Goal: Task Accomplishment & Management: Manage account settings

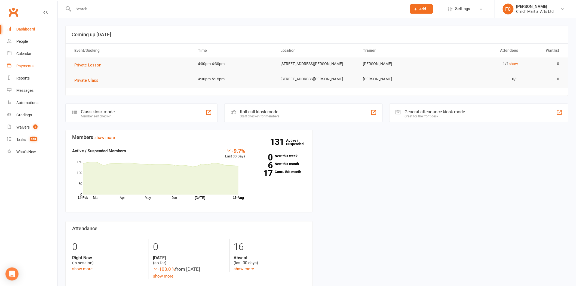
click at [23, 62] on link "Payments" at bounding box center [32, 66] width 50 height 12
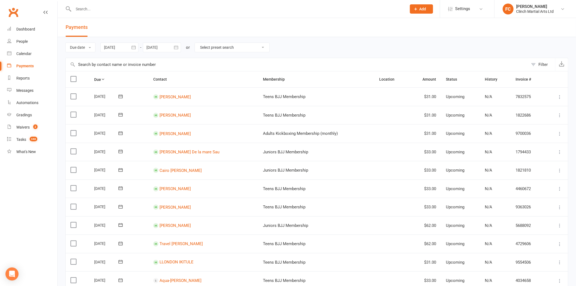
click at [118, 25] on header "Payments" at bounding box center [317, 27] width 519 height 19
click at [110, 7] on input "text" at bounding box center [237, 9] width 331 height 8
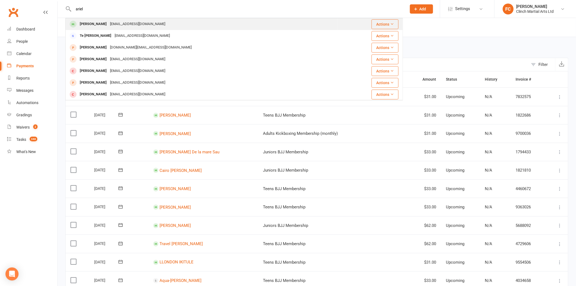
type input "ariel"
click at [110, 26] on div "[EMAIL_ADDRESS][DOMAIN_NAME]" at bounding box center [137, 24] width 59 height 8
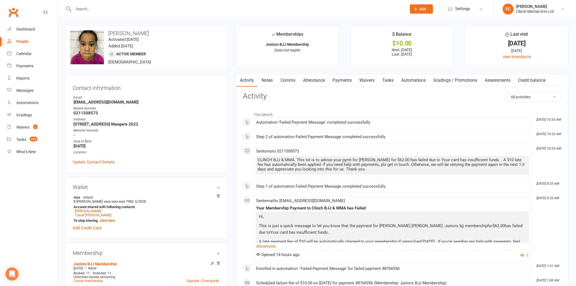
click at [348, 79] on link "Payments" at bounding box center [342, 80] width 27 height 13
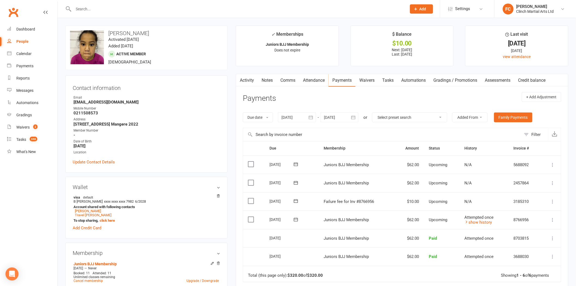
click at [309, 81] on link "Attendance" at bounding box center [313, 80] width 29 height 13
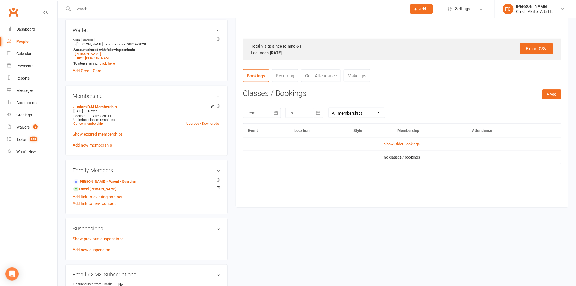
scroll to position [212, 0]
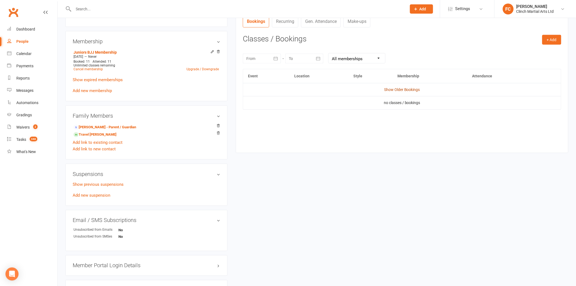
click at [399, 88] on link "Show Older Bookings" at bounding box center [402, 89] width 36 height 4
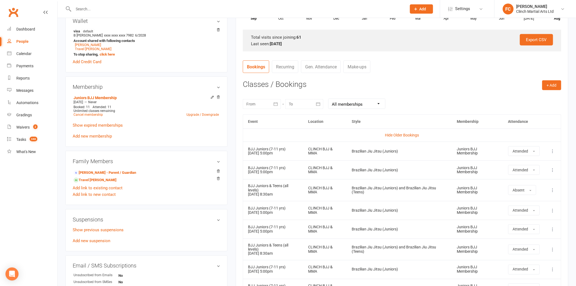
scroll to position [151, 0]
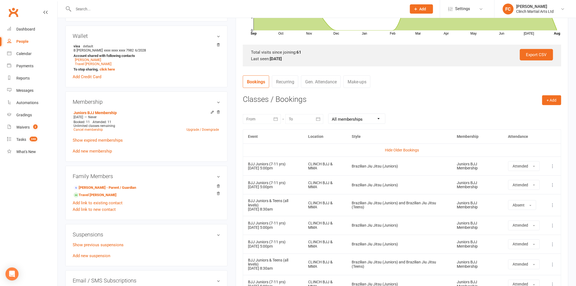
click at [348, 120] on select "All memberships From other Members Suspension Fee Juniors BJJ Membership Junior…" at bounding box center [357, 119] width 57 height 10
click at [258, 115] on div at bounding box center [262, 119] width 38 height 10
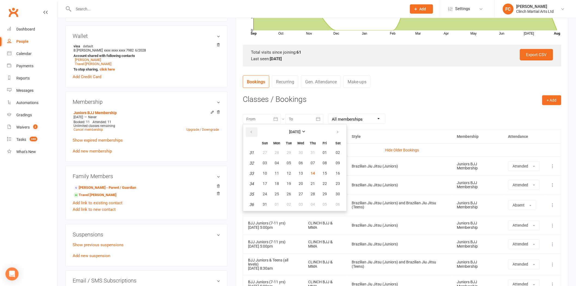
click at [250, 130] on icon "button" at bounding box center [251, 132] width 4 height 4
click at [290, 151] on button "01" at bounding box center [288, 153] width 11 height 10
type input "01 Jul 2025"
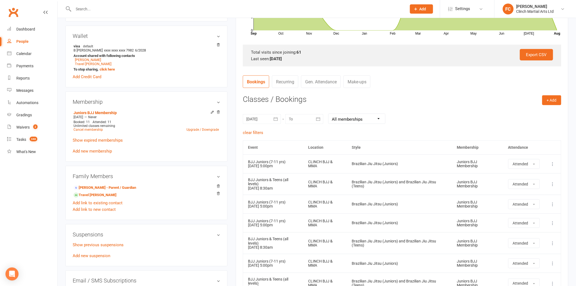
click at [296, 119] on div at bounding box center [304, 119] width 38 height 10
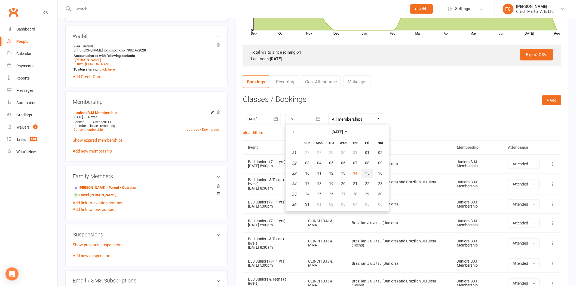
click at [365, 172] on span "15" at bounding box center [367, 173] width 4 height 4
type input "15 Aug 2025"
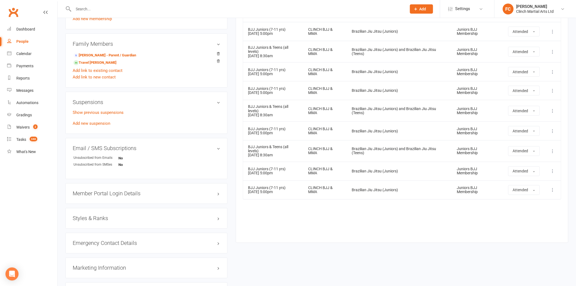
scroll to position [303, 0]
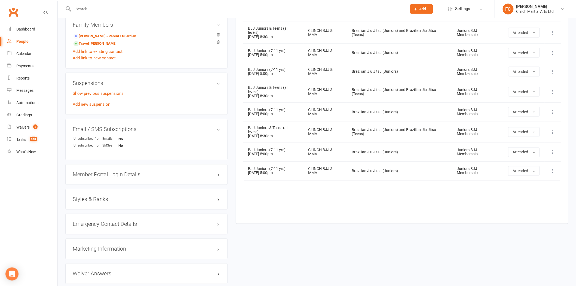
click at [330, 203] on div "Event Location Style Membership Attendance Show Older Bookings BJJ Juniors (7-1…" at bounding box center [402, 102] width 319 height 227
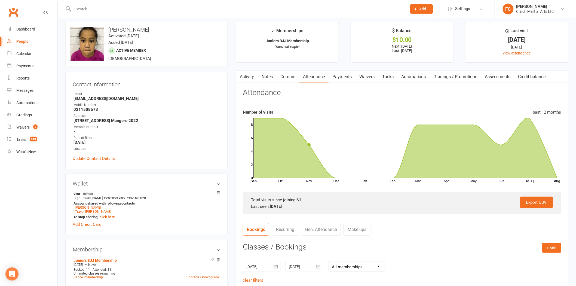
scroll to position [0, 0]
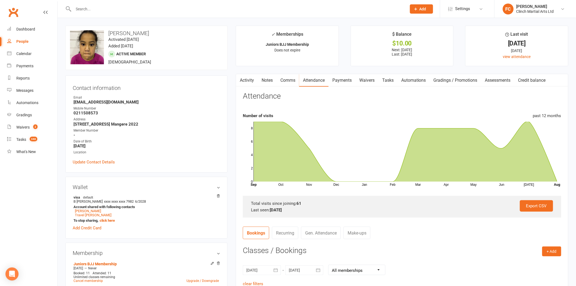
click at [346, 80] on link "Payments" at bounding box center [342, 80] width 27 height 13
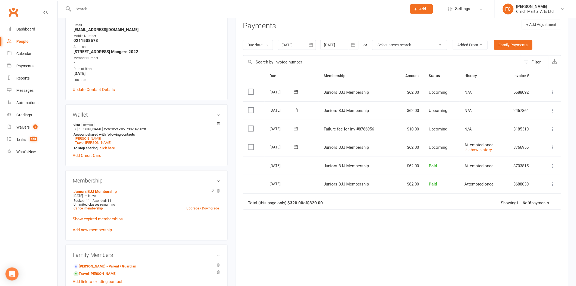
scroll to position [91, 0]
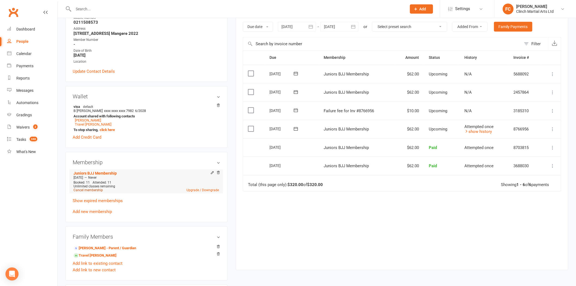
click at [84, 190] on link "Cancel membership" at bounding box center [88, 190] width 29 height 4
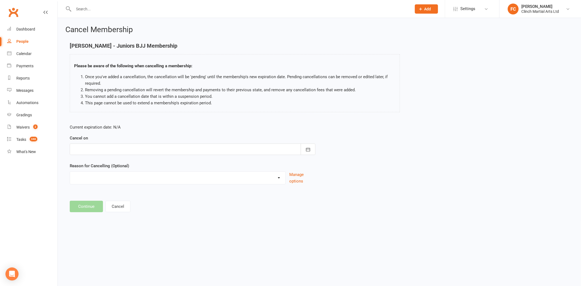
click at [88, 149] on div at bounding box center [193, 149] width 246 height 11
click at [138, 203] on span "14" at bounding box center [140, 204] width 4 height 4
type input "14 Aug 2025"
click at [115, 175] on select "Abandoned membership Holiday Injury Moved out of Auckland No longer interested …" at bounding box center [177, 177] width 215 height 11
select select "4"
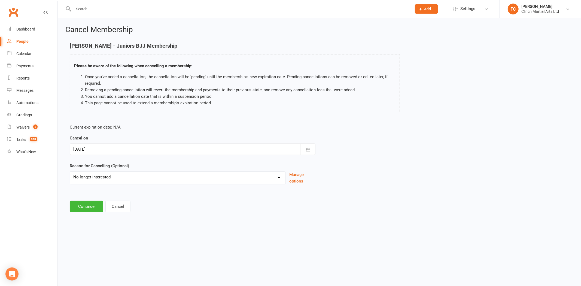
click at [70, 172] on select "Abandoned membership Holiday Injury Moved out of Auckland No longer interested …" at bounding box center [177, 177] width 215 height 11
click at [93, 149] on div at bounding box center [193, 149] width 246 height 11
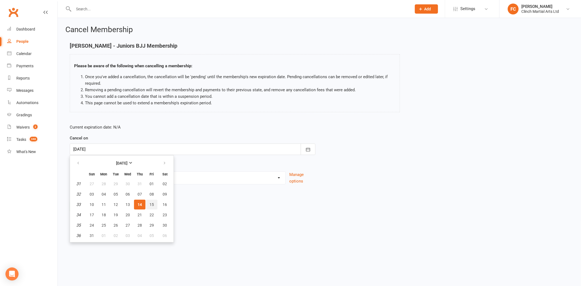
click at [151, 203] on span "15" at bounding box center [152, 204] width 4 height 4
type input "15 Aug 2025"
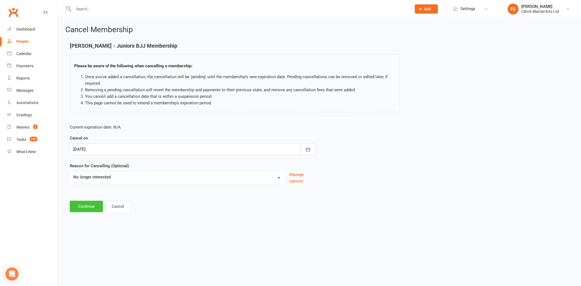
click at [92, 207] on button "Continue" at bounding box center [86, 206] width 33 height 11
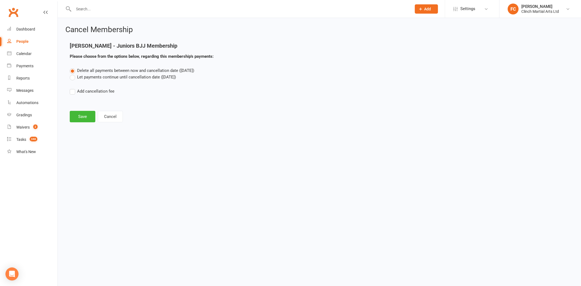
click at [94, 91] on label "Add cancellation fee" at bounding box center [92, 91] width 45 height 7
click at [73, 88] on input "Add cancellation fee" at bounding box center [72, 88] width 4 height 0
click at [111, 109] on input "number" at bounding box center [118, 107] width 45 height 11
paste input "366"
type input "366"
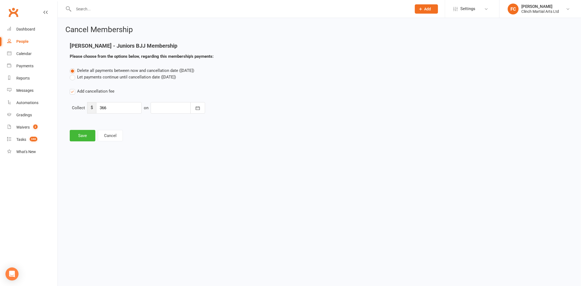
click at [166, 109] on div at bounding box center [178, 107] width 54 height 11
click at [230, 163] on span "15" at bounding box center [232, 163] width 4 height 4
type input "15 Aug 2025"
click at [78, 135] on button "Save" at bounding box center [83, 135] width 26 height 11
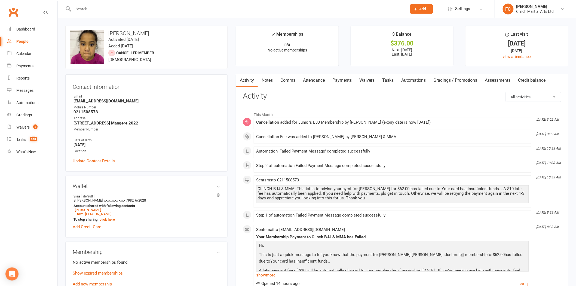
click at [347, 81] on link "Payments" at bounding box center [342, 80] width 27 height 13
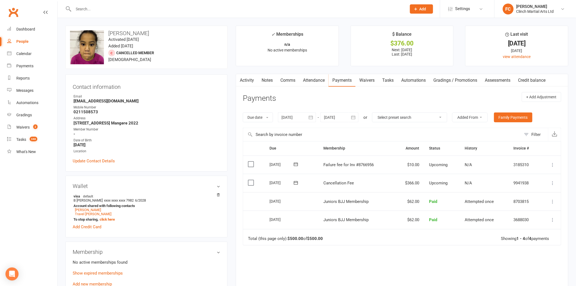
click at [295, 164] on icon at bounding box center [296, 164] width 4 height 4
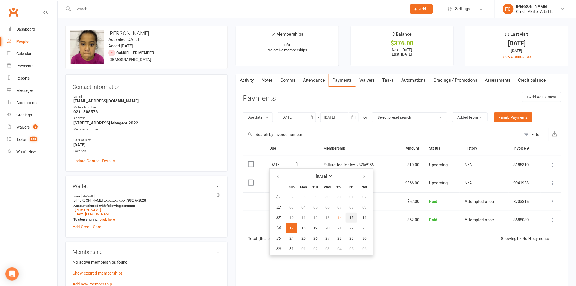
click at [350, 216] on span "15" at bounding box center [351, 217] width 4 height 4
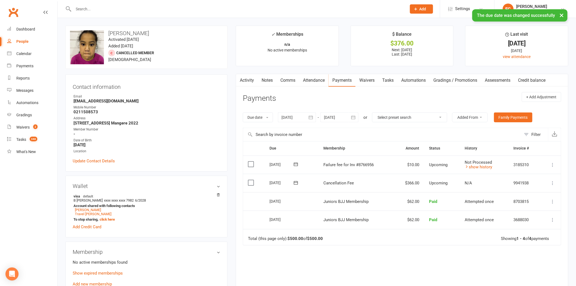
click at [250, 164] on label at bounding box center [251, 163] width 7 height 5
click at [250, 161] on input "checkbox" at bounding box center [250, 161] width 4 height 0
click at [535, 275] on button "Change status" at bounding box center [547, 273] width 43 height 11
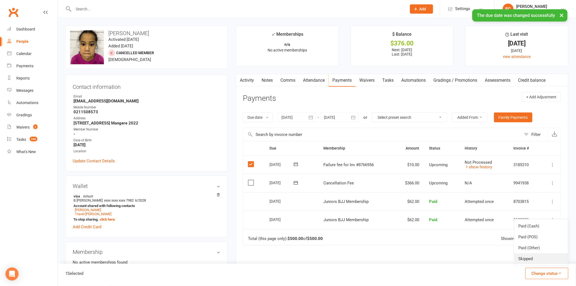
click at [536, 263] on link "Skipped" at bounding box center [541, 258] width 54 height 11
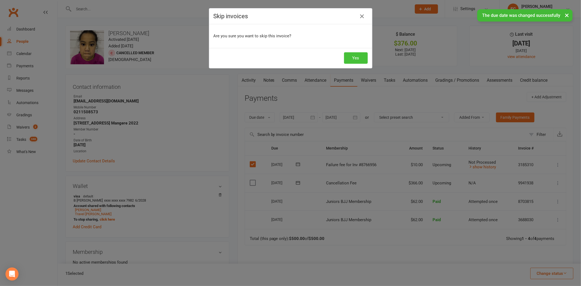
click at [356, 59] on button "Yes" at bounding box center [356, 57] width 24 height 11
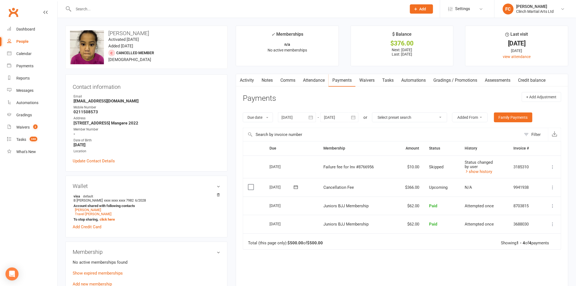
click at [382, 132] on input "text" at bounding box center [382, 134] width 278 height 13
click at [414, 98] on header "Payments + Add Adjustment" at bounding box center [402, 99] width 319 height 15
